Goal: Information Seeking & Learning: Learn about a topic

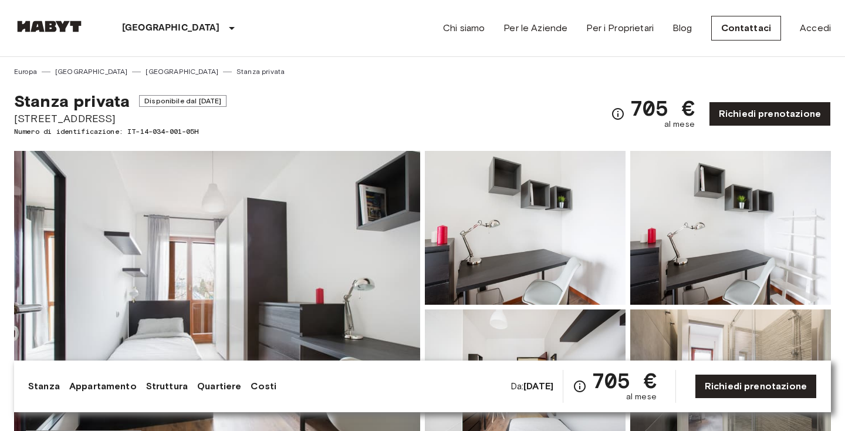
drag, startPoint x: 15, startPoint y: 118, endPoint x: 137, endPoint y: 120, distance: 121.5
click at [137, 120] on span "Via Dei Gracchi 30" at bounding box center [120, 118] width 213 height 15
copy span "Via Dei Gracchi 30"
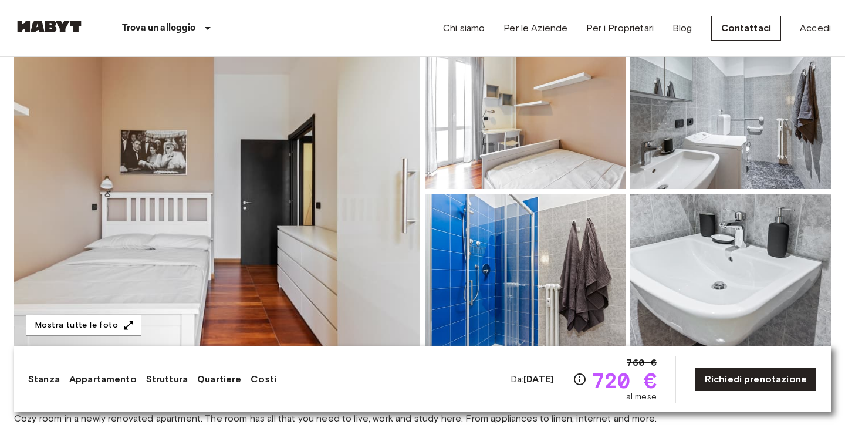
click at [331, 1] on div "Trova un alloggio Europa Amsterdam Berlino Bruxelles Colonia Düsseldorf Francof…" at bounding box center [422, 28] width 817 height 56
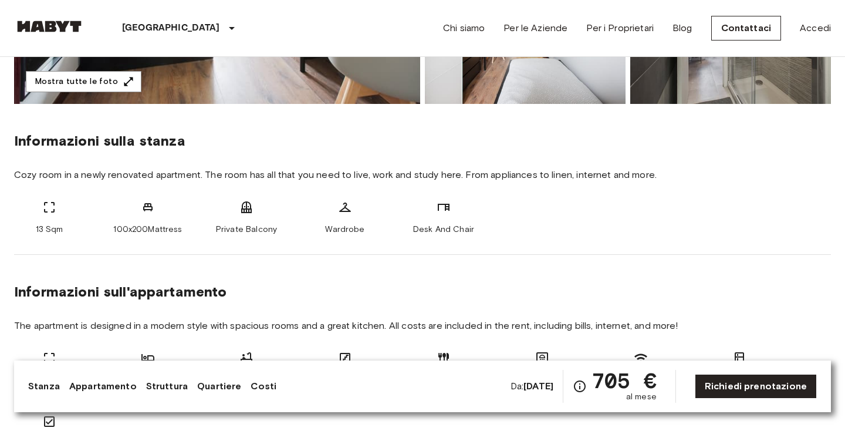
scroll to position [107, 0]
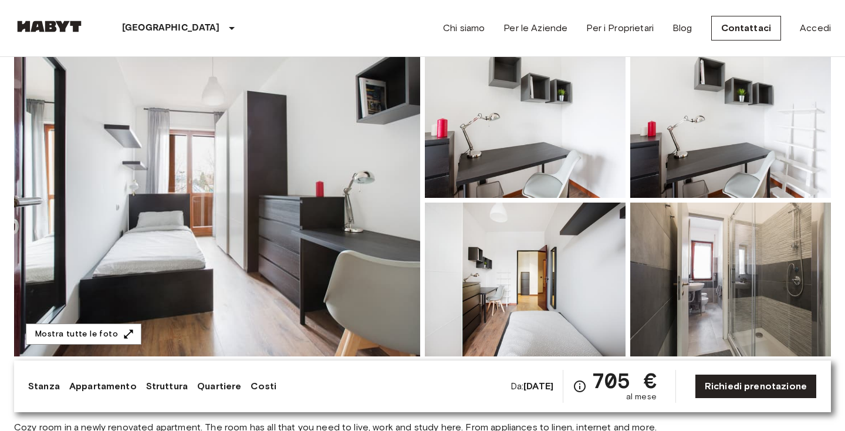
click at [333, 281] on img at bounding box center [217, 200] width 406 height 312
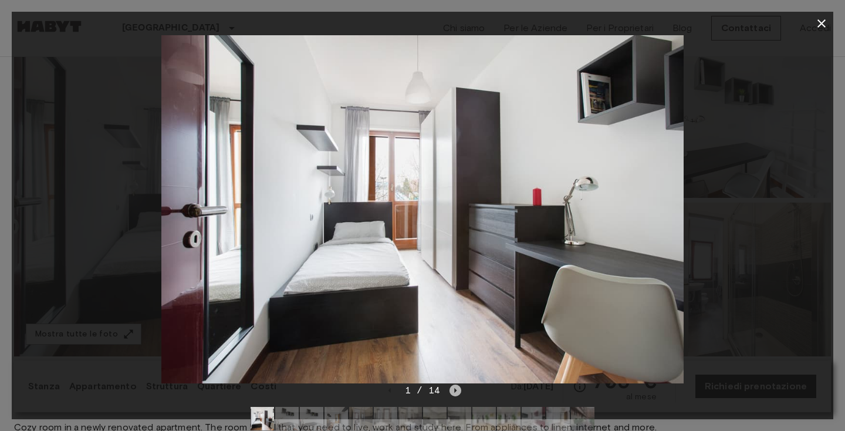
click at [454, 389] on icon "Next image" at bounding box center [456, 391] width 12 height 12
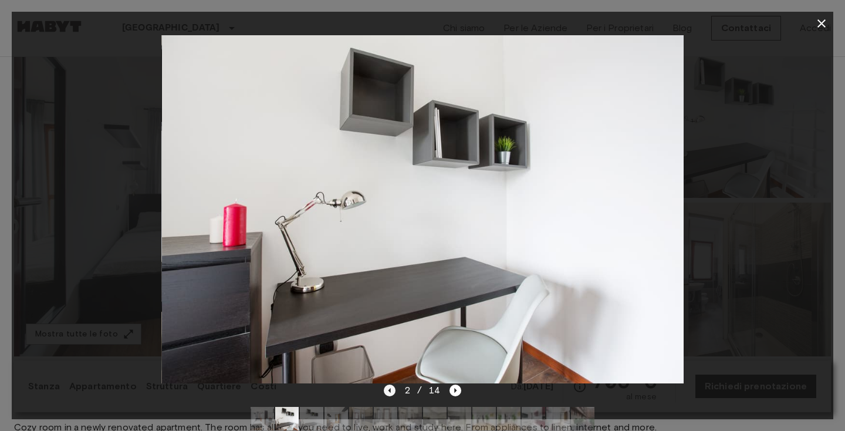
click at [390, 390] on icon "Previous image" at bounding box center [389, 390] width 2 height 5
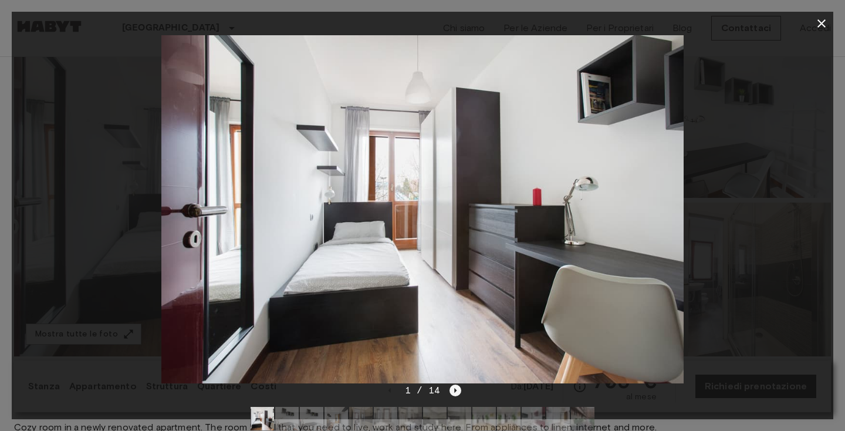
click at [454, 393] on icon "Next image" at bounding box center [456, 391] width 12 height 12
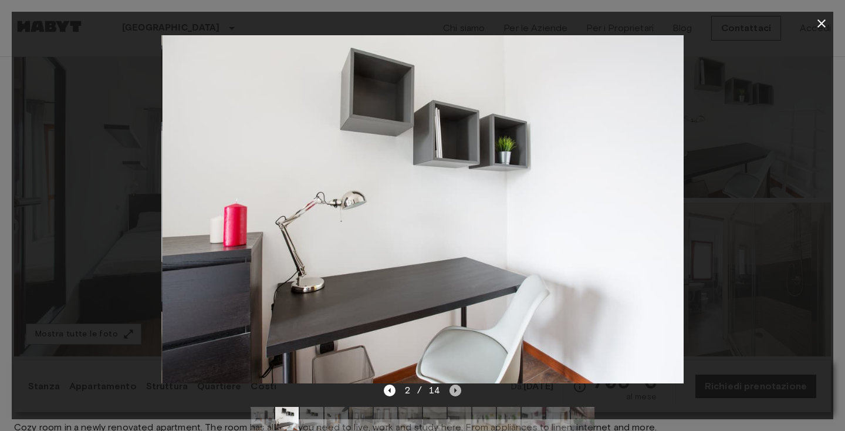
click at [454, 393] on icon "Next image" at bounding box center [456, 391] width 12 height 12
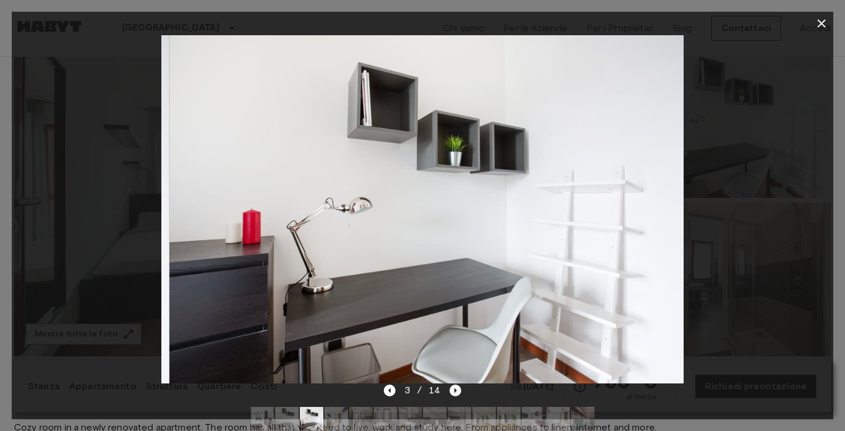
click at [454, 393] on icon "Next image" at bounding box center [456, 391] width 12 height 12
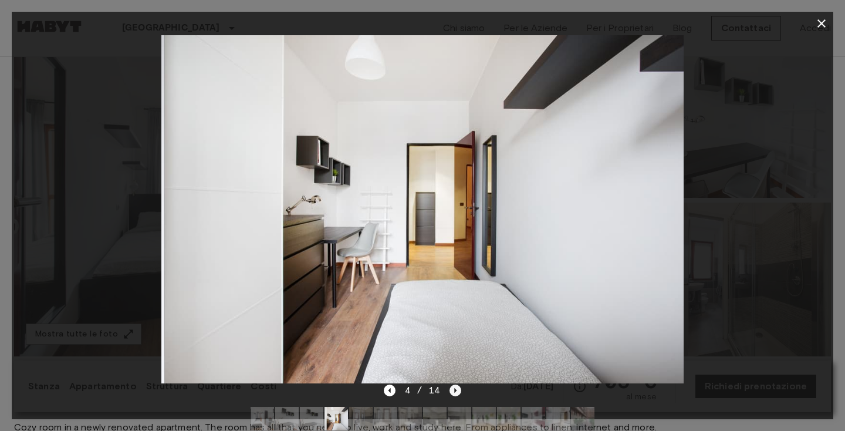
click at [454, 393] on icon "Next image" at bounding box center [456, 391] width 12 height 12
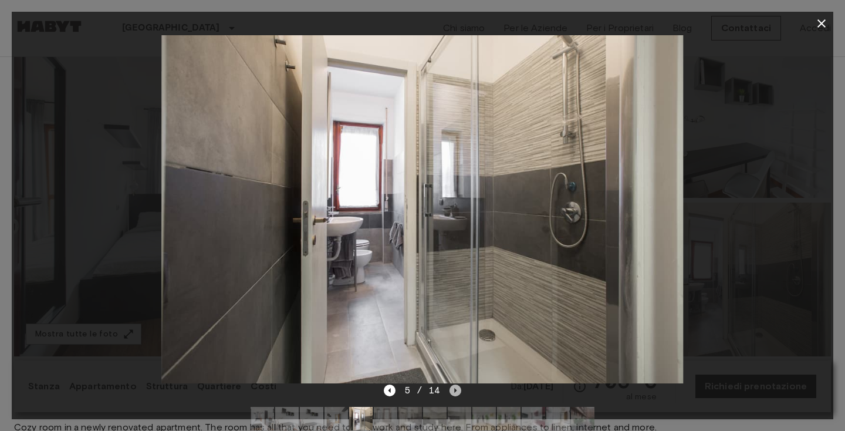
click at [454, 393] on icon "Next image" at bounding box center [456, 391] width 12 height 12
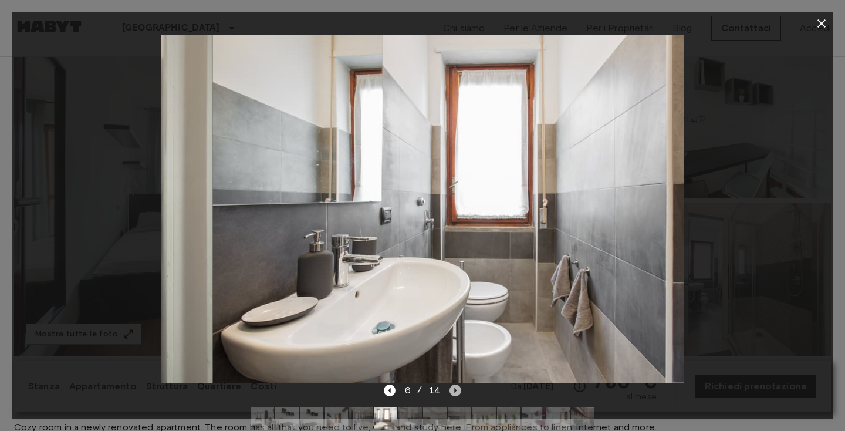
click at [454, 393] on icon "Next image" at bounding box center [456, 391] width 12 height 12
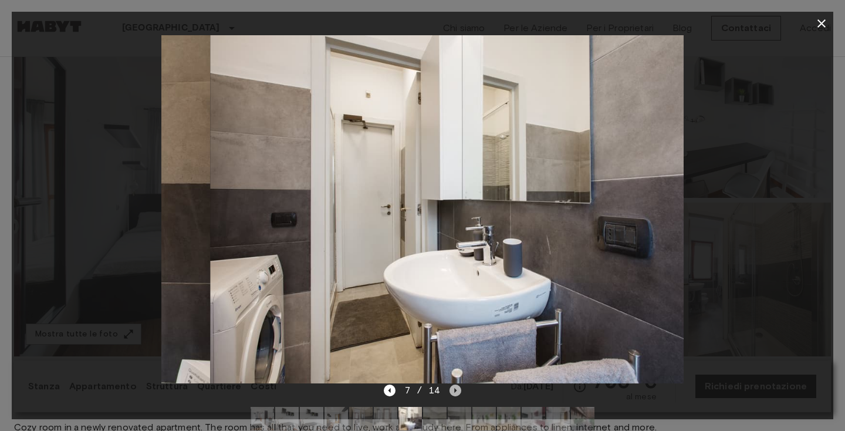
click at [454, 393] on icon "Next image" at bounding box center [456, 391] width 12 height 12
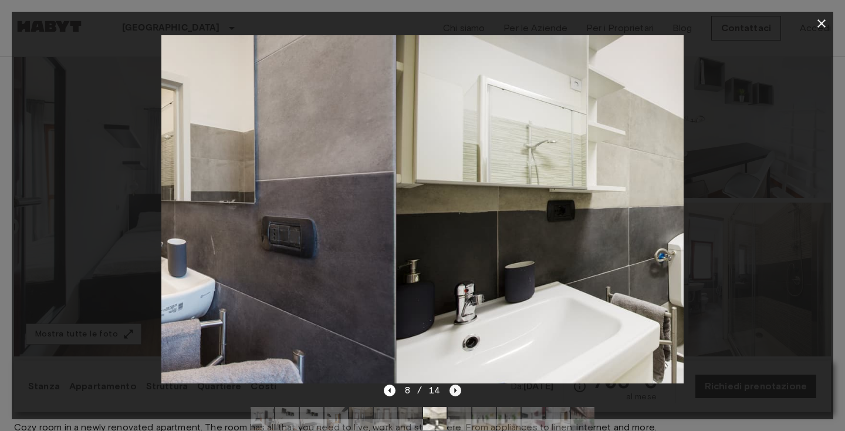
click at [454, 393] on icon "Next image" at bounding box center [456, 391] width 12 height 12
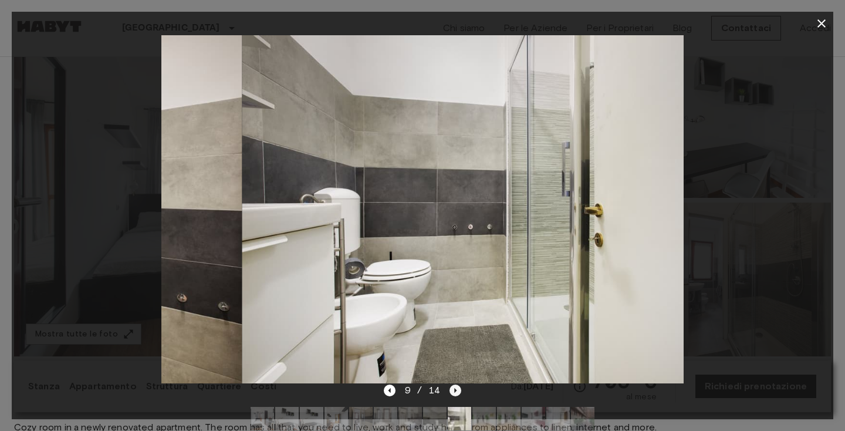
click at [454, 393] on icon "Next image" at bounding box center [456, 391] width 12 height 12
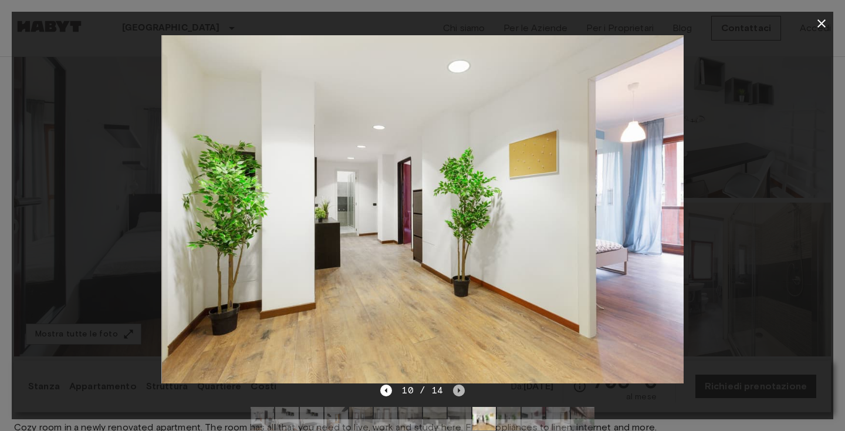
click at [454, 393] on icon "Next image" at bounding box center [459, 391] width 12 height 12
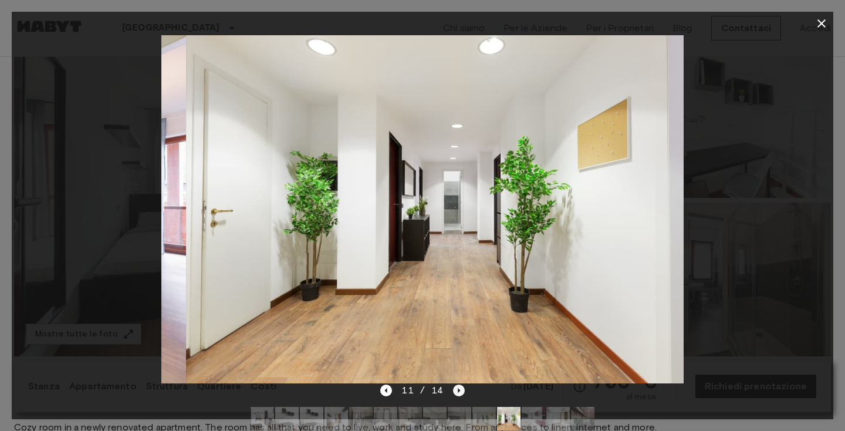
click at [454, 393] on icon "Next image" at bounding box center [459, 391] width 12 height 12
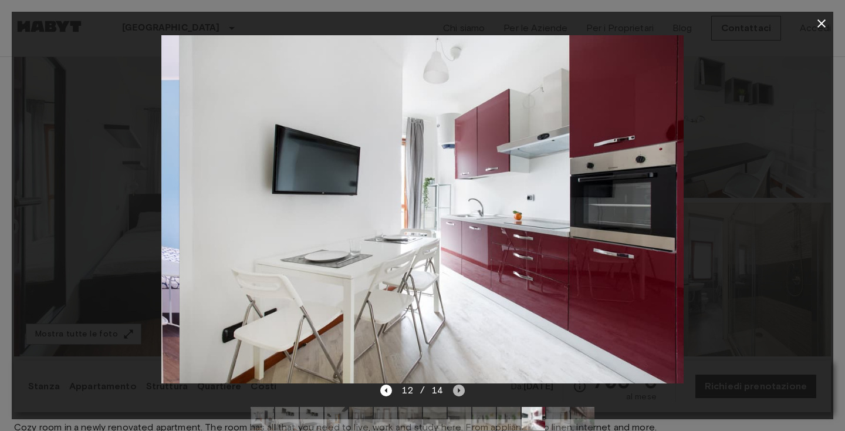
click at [454, 393] on icon "Next image" at bounding box center [459, 391] width 12 height 12
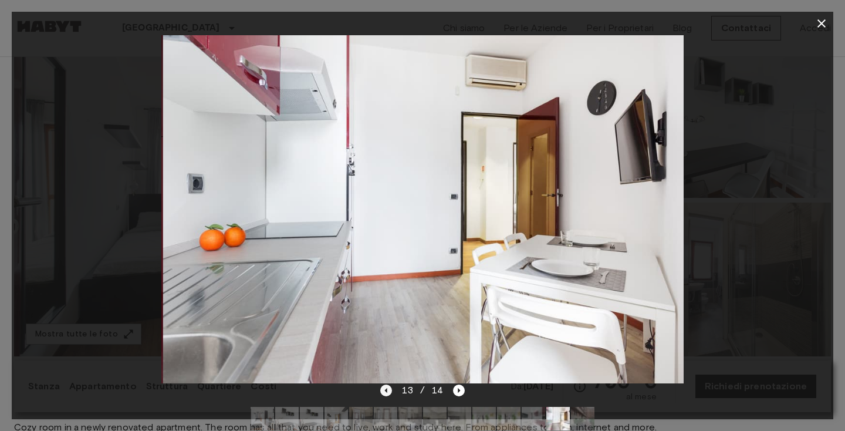
click at [392, 387] on icon "Previous image" at bounding box center [386, 391] width 12 height 12
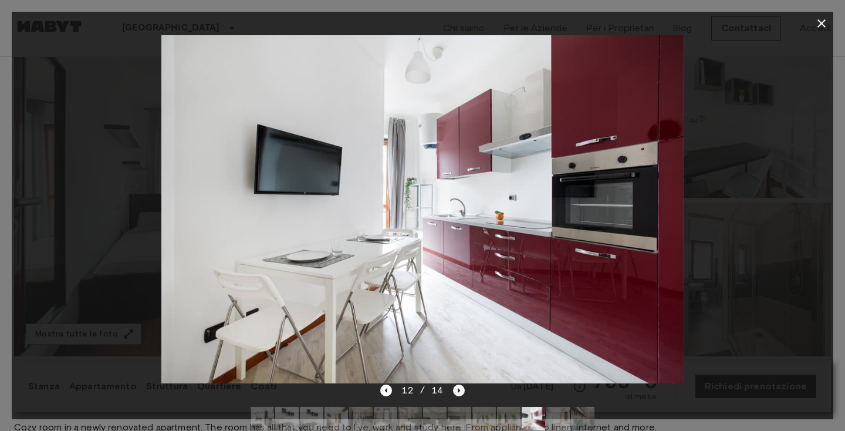
click at [460, 386] on icon "Next image" at bounding box center [459, 391] width 12 height 12
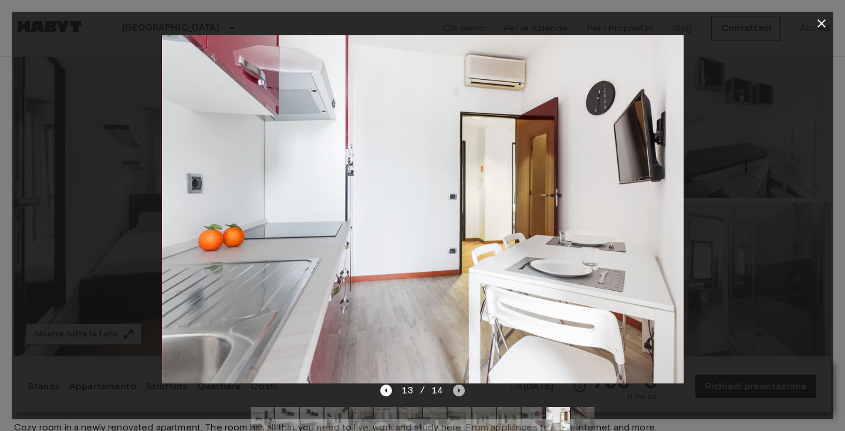
click at [460, 386] on icon "Next image" at bounding box center [459, 391] width 12 height 12
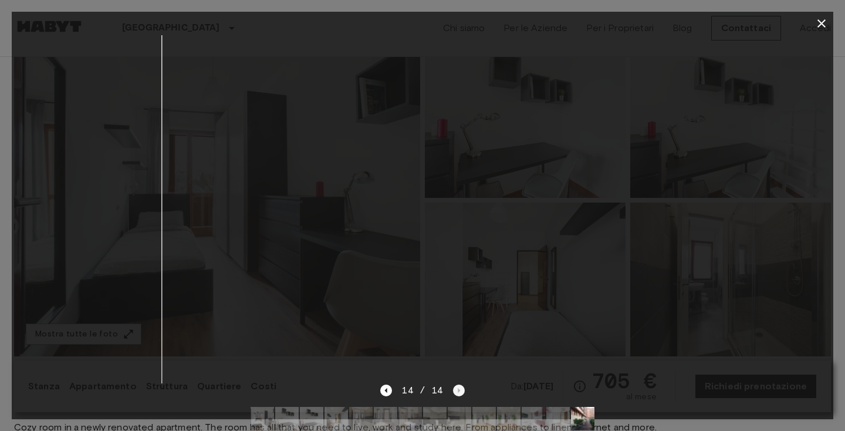
click at [460, 386] on div "14 / 14" at bounding box center [422, 390] width 84 height 14
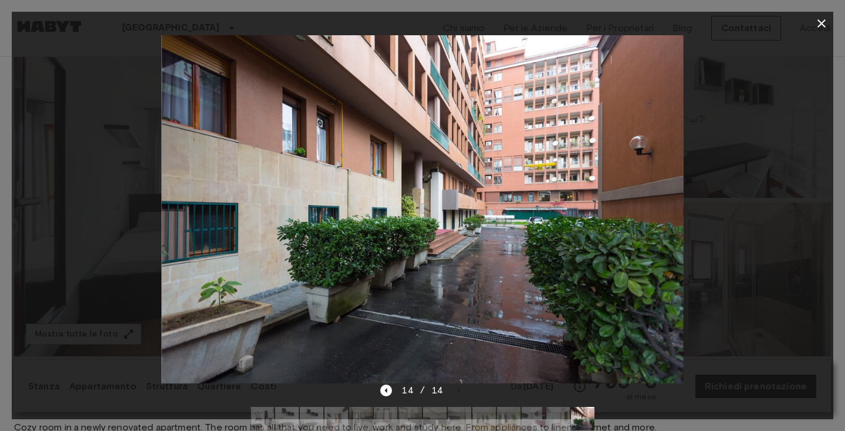
click at [463, 421] on img at bounding box center [459, 418] width 23 height 23
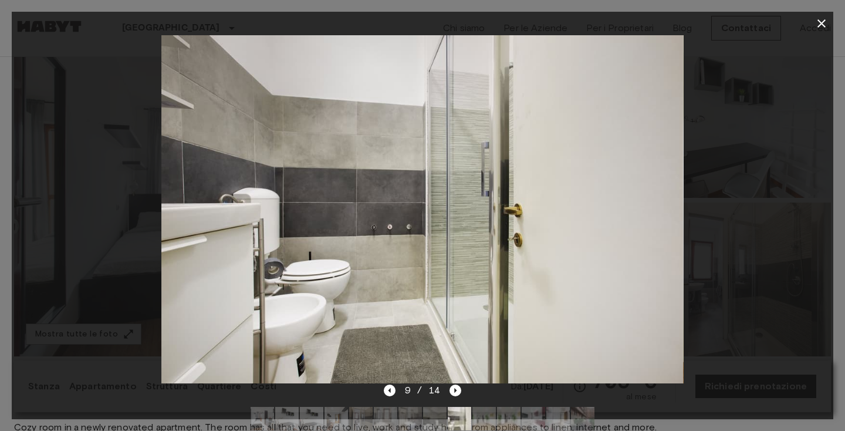
click at [819, 32] on button "button" at bounding box center [821, 23] width 23 height 23
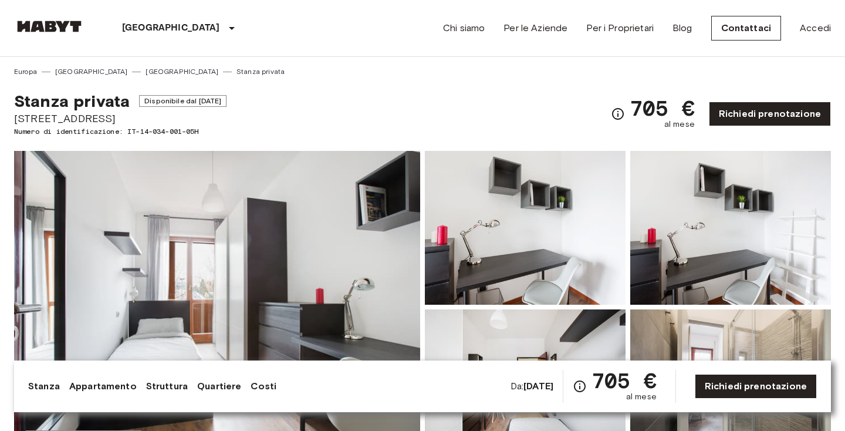
scroll to position [0, 0]
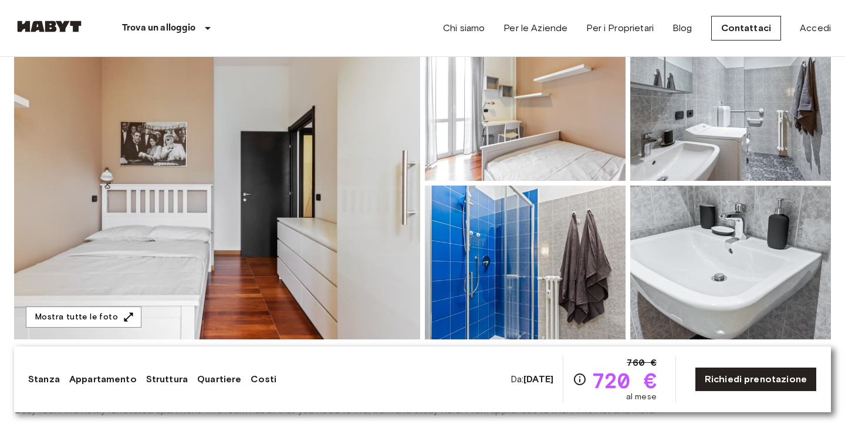
scroll to position [133, 0]
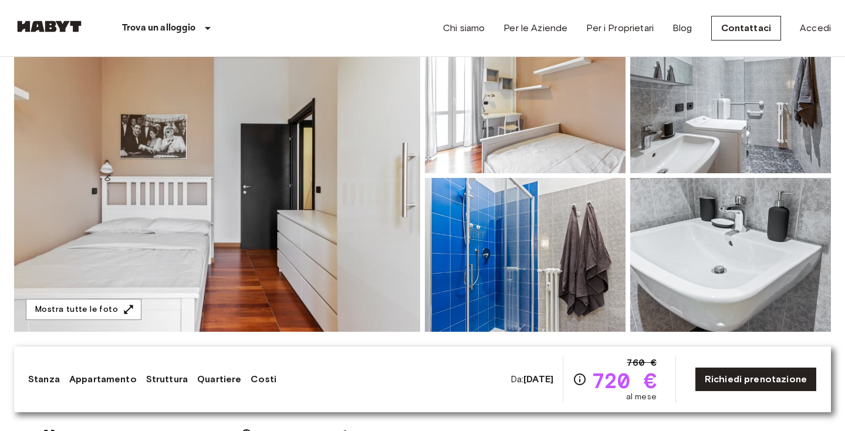
click at [306, 208] on img at bounding box center [217, 175] width 406 height 312
